Goal: Information Seeking & Learning: Learn about a topic

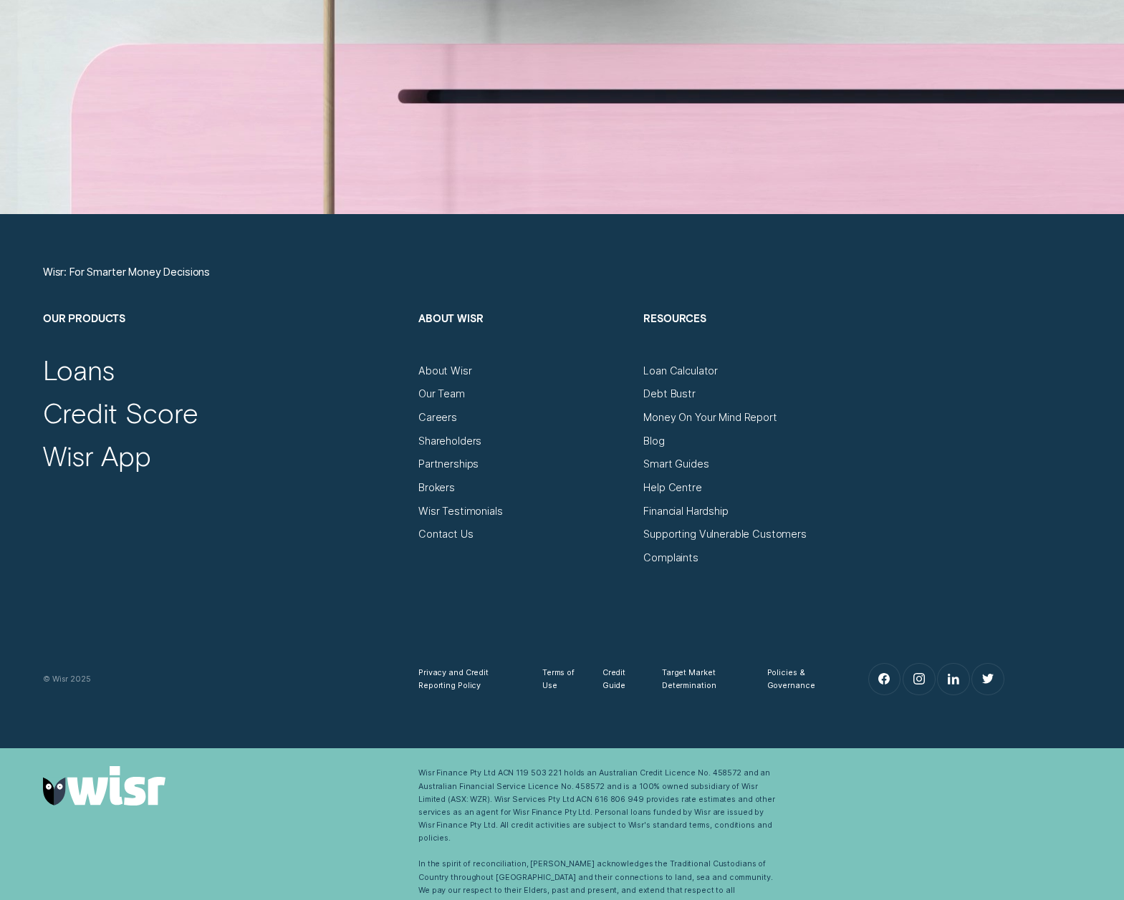
scroll to position [5179, 0]
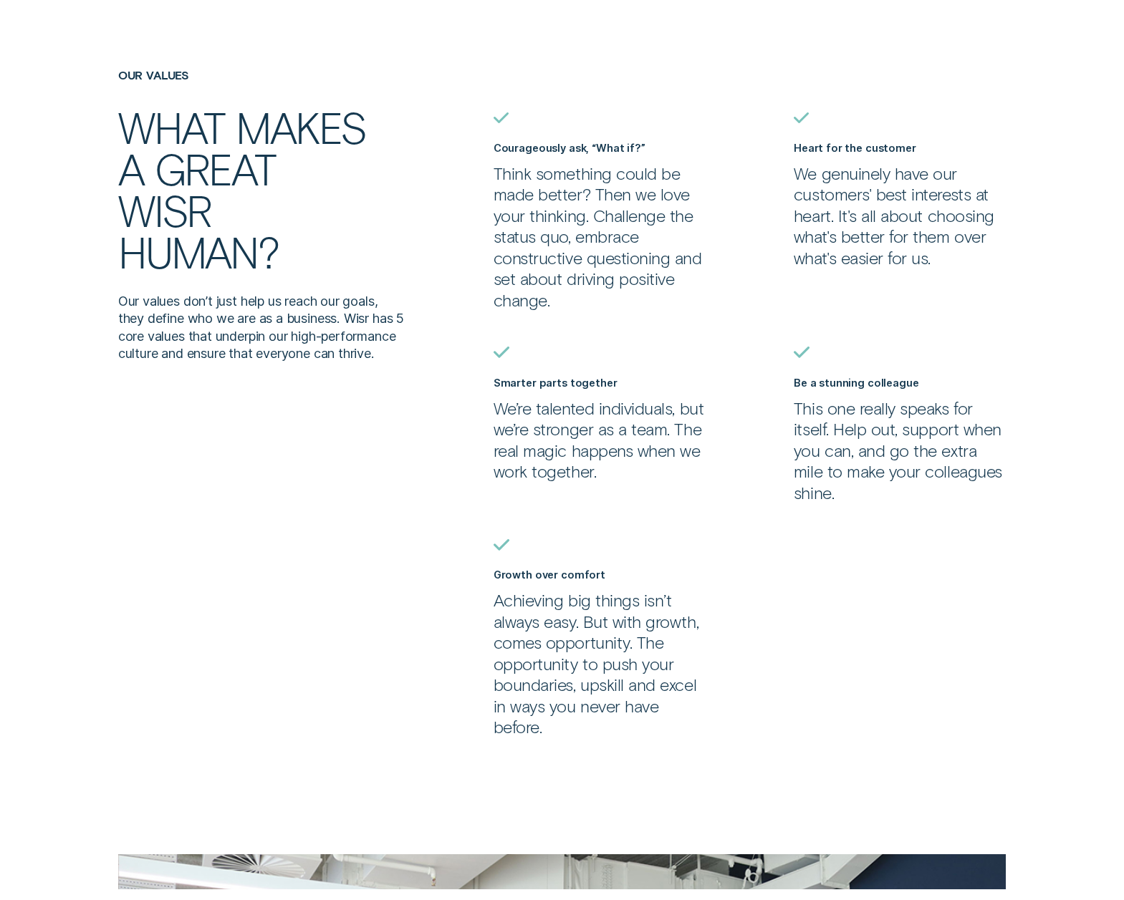
scroll to position [95, 0]
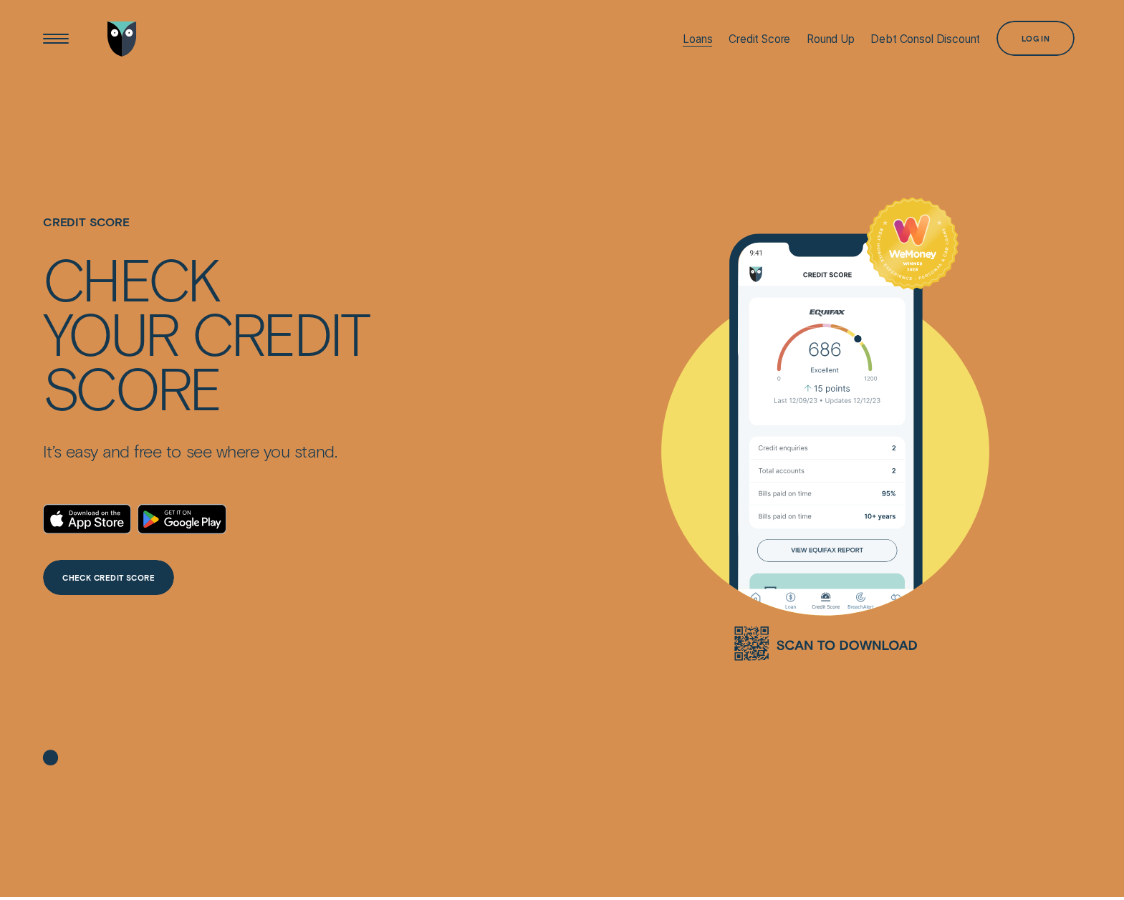
click at [696, 42] on div "Loans" at bounding box center [697, 39] width 29 height 14
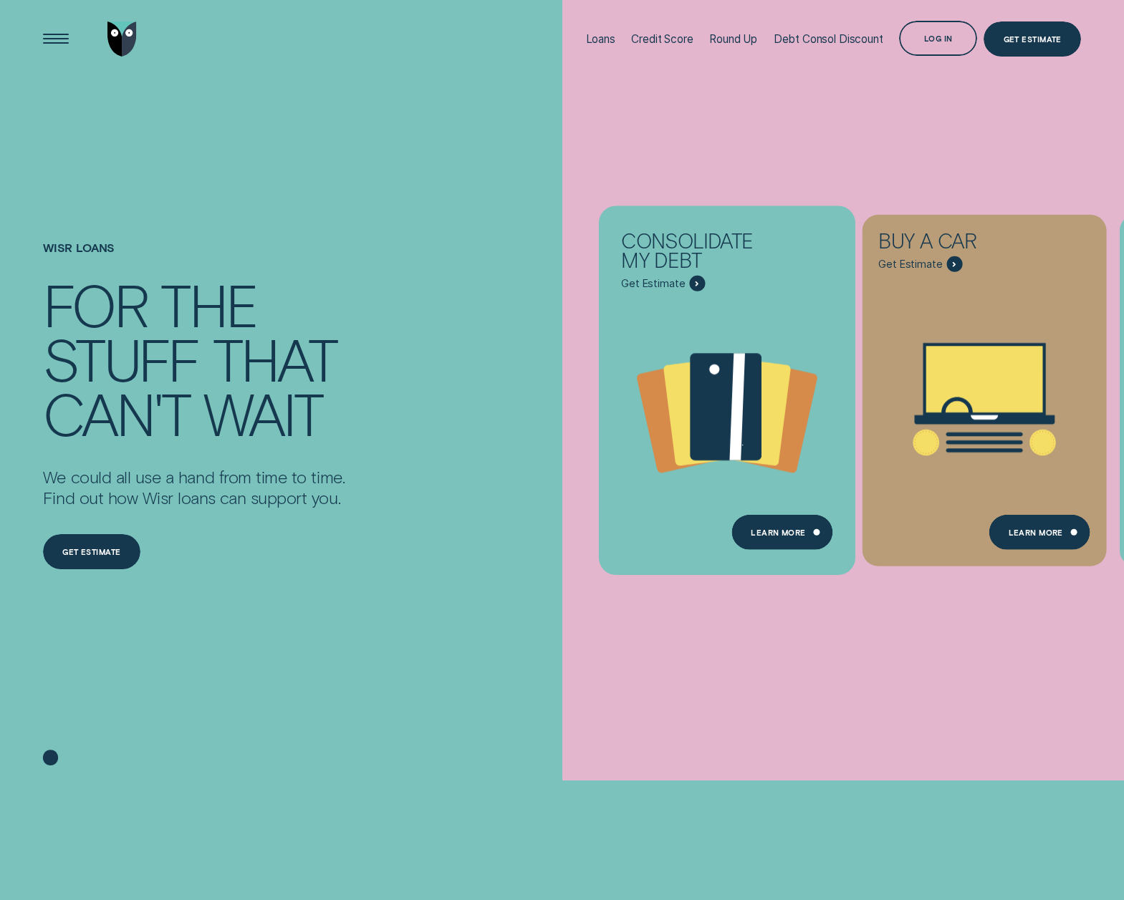
click at [757, 263] on div "Consolidate my debt" at bounding box center [699, 253] width 156 height 45
click at [45, 37] on div "Open Menu" at bounding box center [55, 38] width 49 height 49
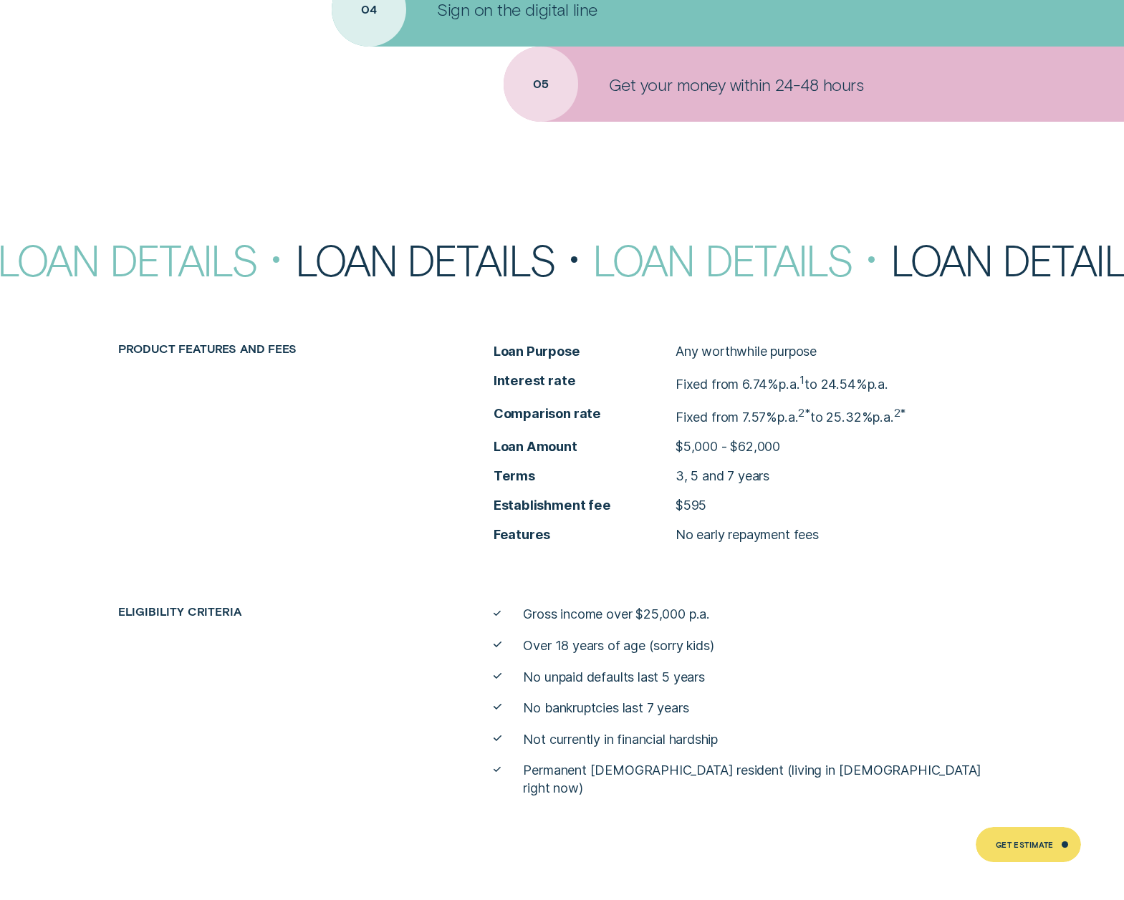
scroll to position [5662, 0]
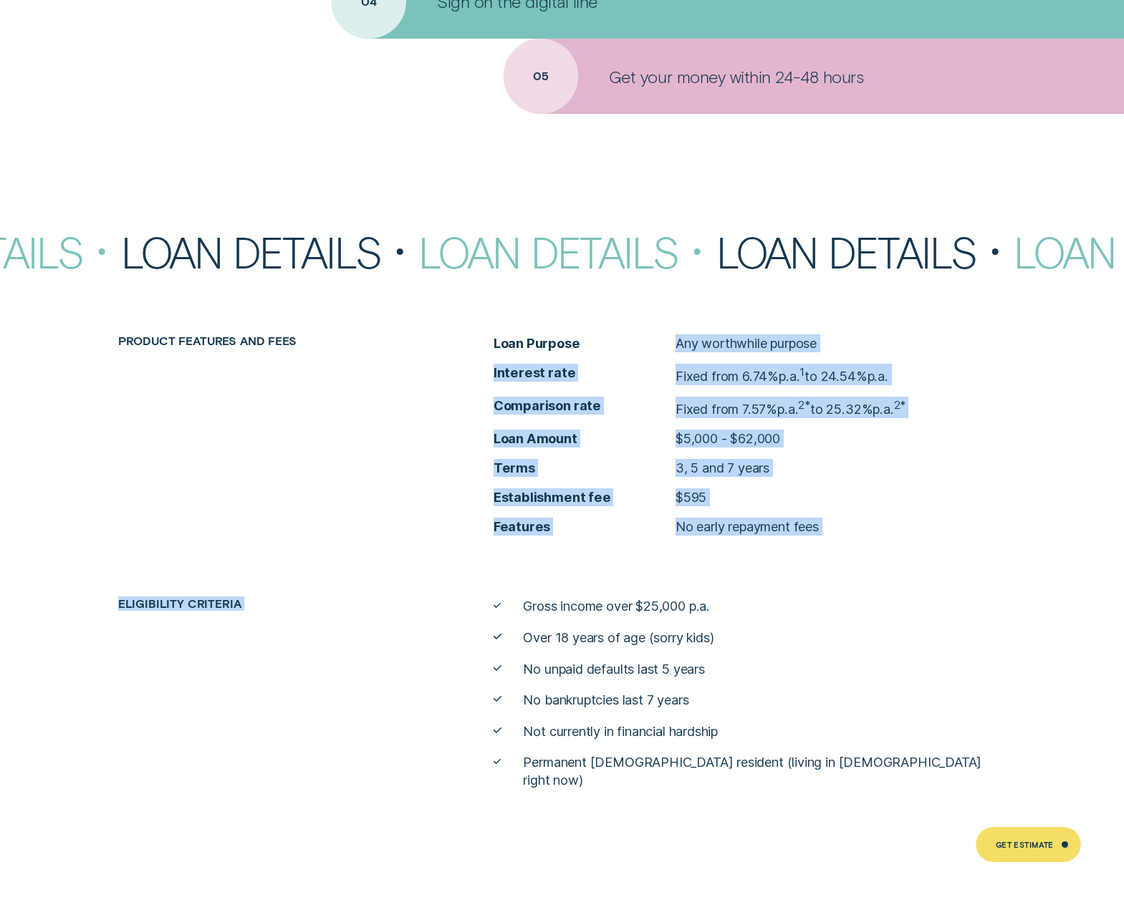
drag, startPoint x: 771, startPoint y: 308, endPoint x: 843, endPoint y: 542, distance: 244.5
click at [843, 542] on div "Loan Details Loan Details Loan Details Loan Details Loan Details Loan Details L…" at bounding box center [562, 510] width 1124 height 558
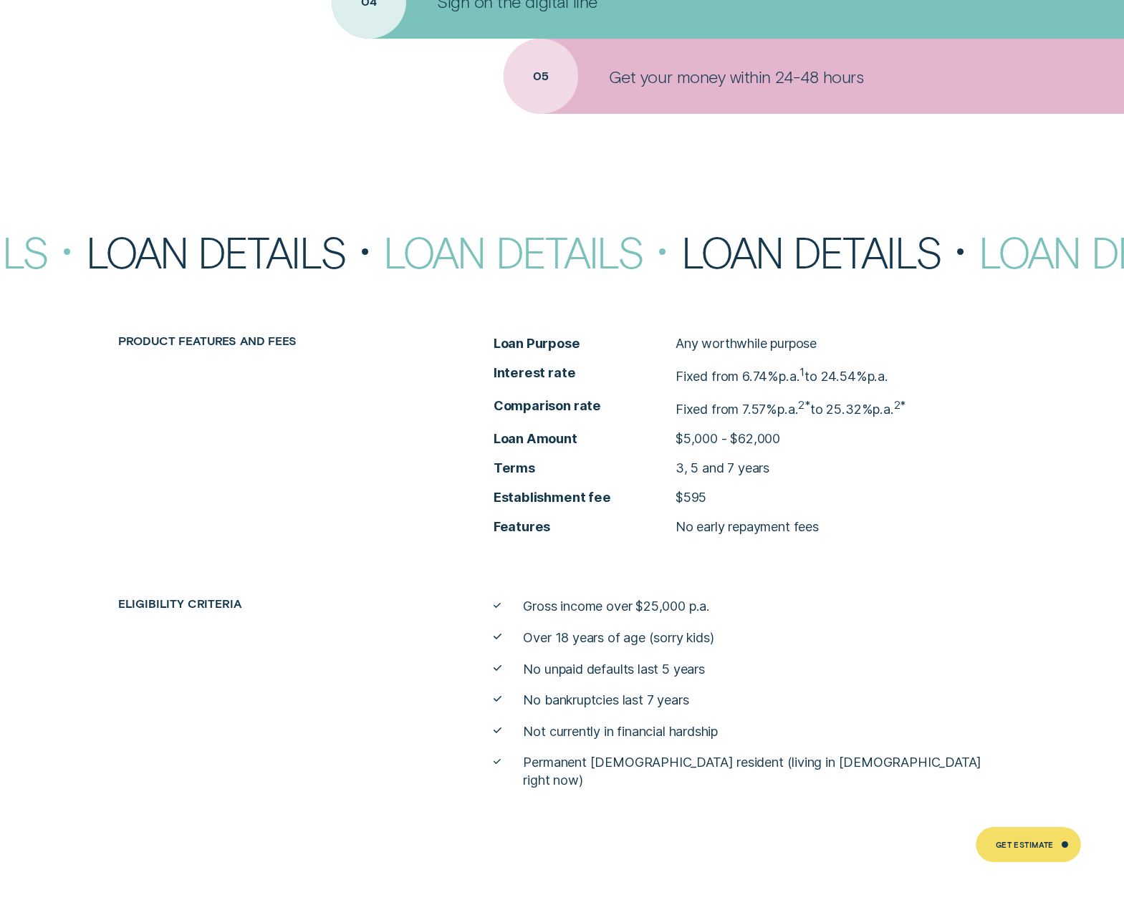
click at [843, 542] on div "Product features and fees Loan Purpose Any worthwhile purpose Interest rate Fix…" at bounding box center [562, 562] width 1124 height 454
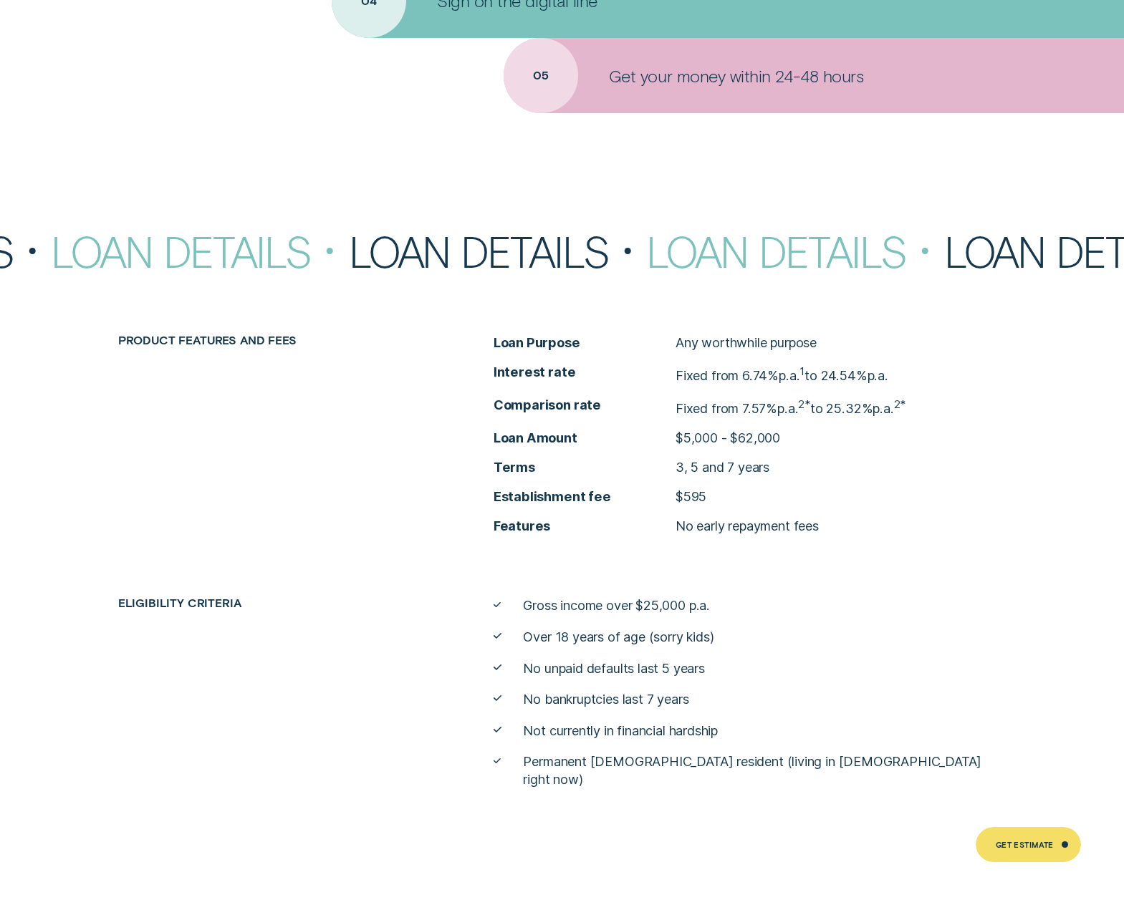
scroll to position [5662, 0]
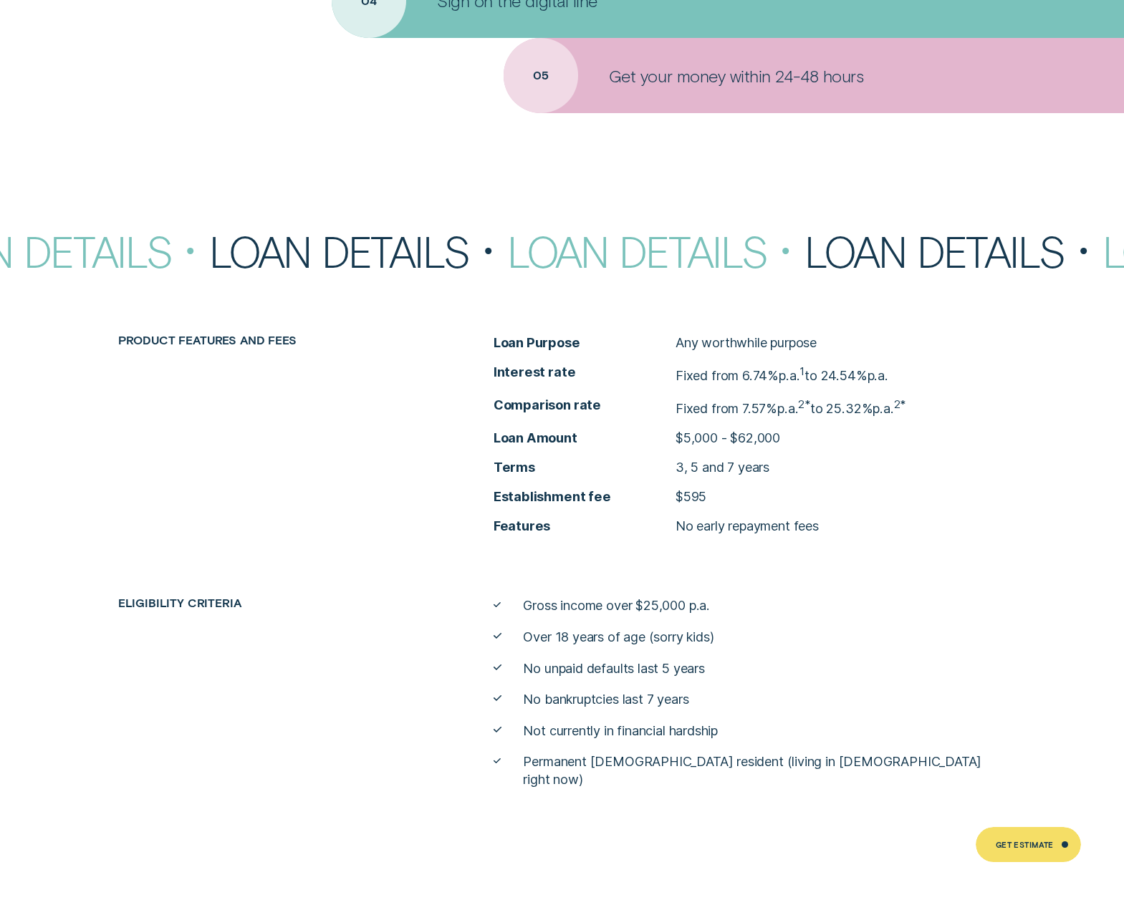
click at [839, 488] on li "Establishment fee $595" at bounding box center [750, 497] width 512 height 18
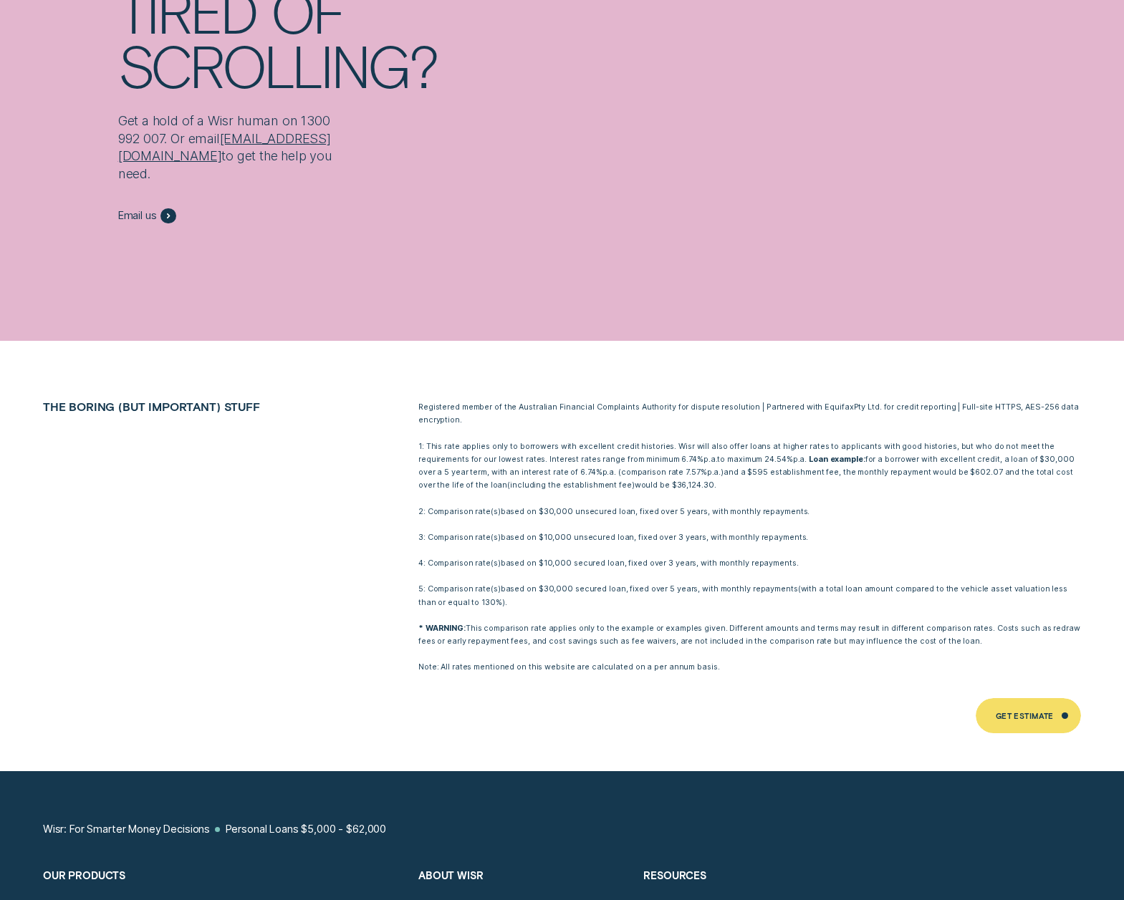
scroll to position [7947, 0]
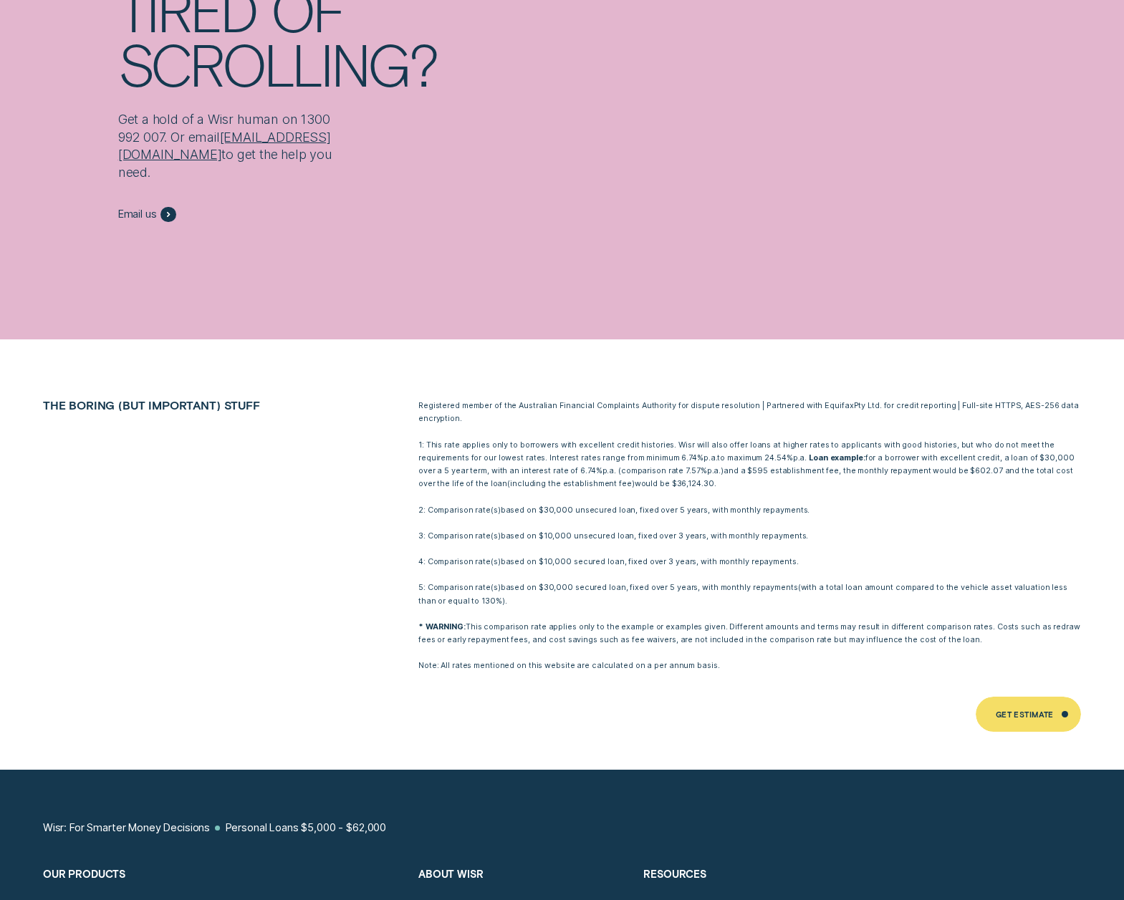
click at [914, 438] on p "1: This rate applies only to borrowers with excellent credit histories. Wisr wi…" at bounding box center [749, 464] width 663 height 52
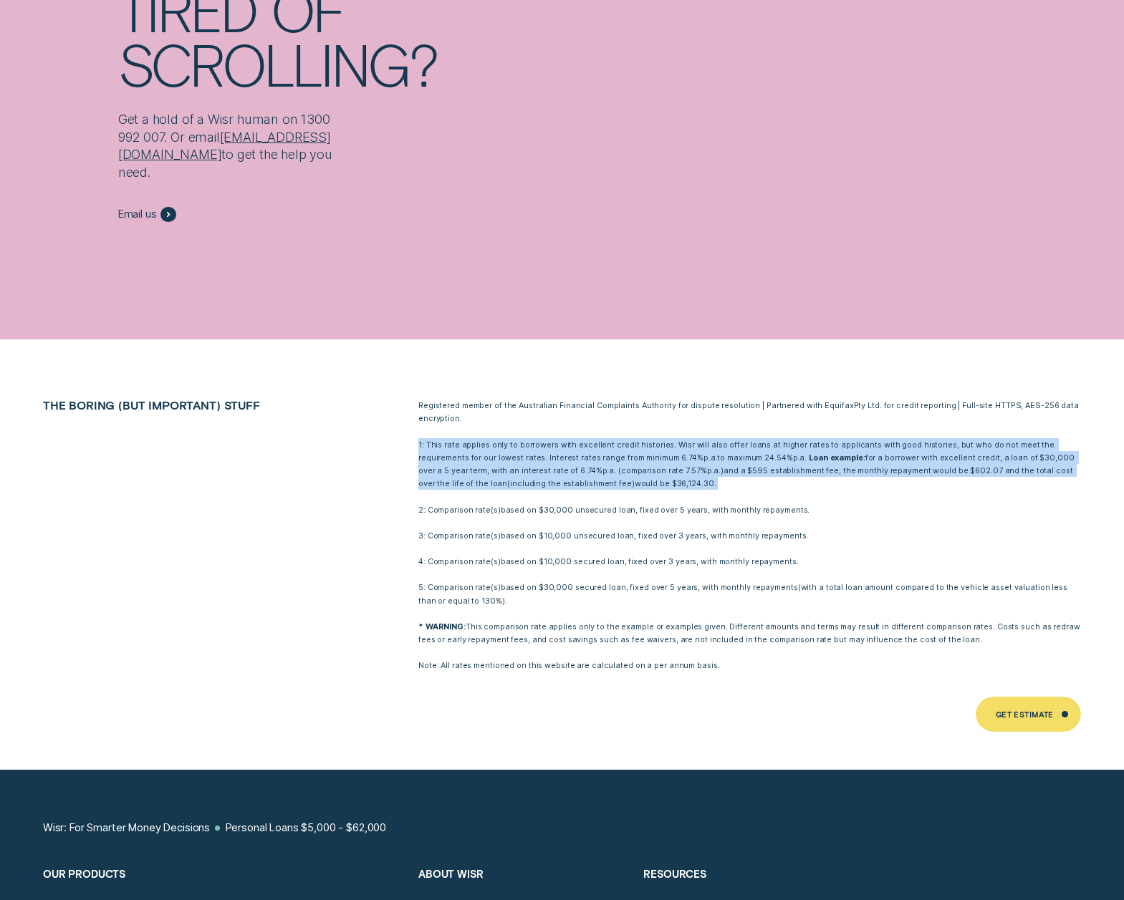
click at [914, 438] on p "1: This rate applies only to borrowers with excellent credit histories. Wisr wi…" at bounding box center [749, 464] width 663 height 52
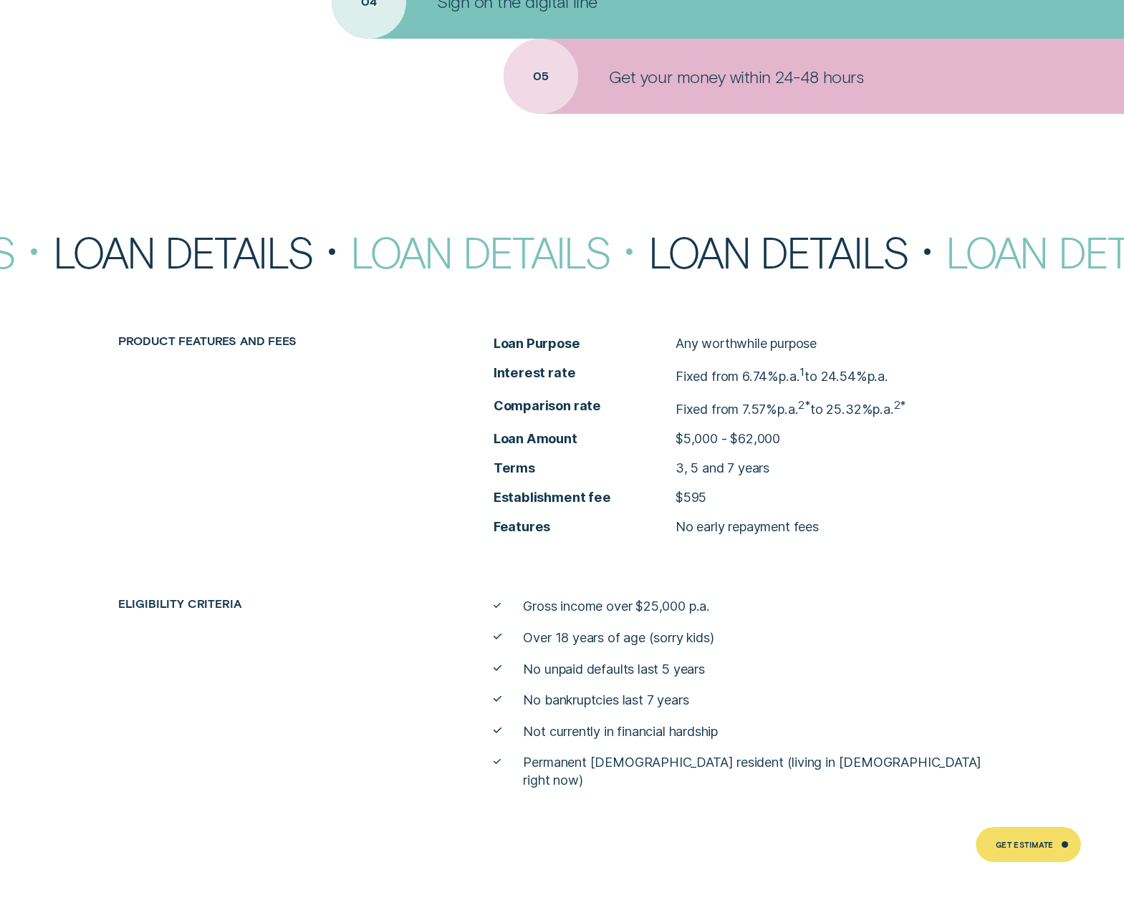
scroll to position [5662, 0]
